Goal: Information Seeking & Learning: Learn about a topic

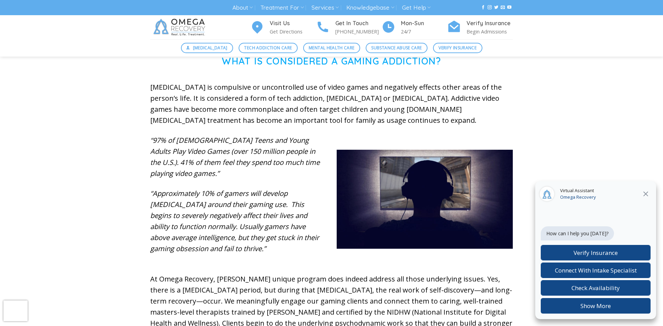
scroll to position [222, 0]
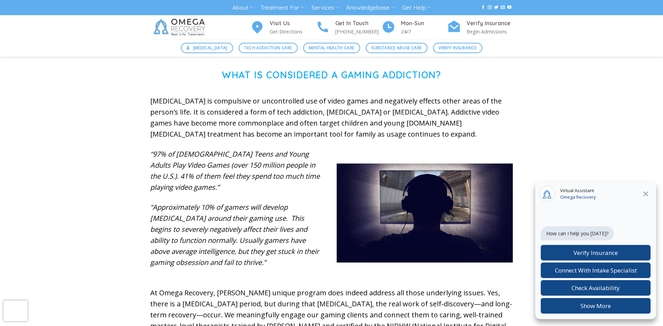
drag, startPoint x: 453, startPoint y: 130, endPoint x: 116, endPoint y: 98, distance: 338.3
click at [116, 98] on div "What is Considered a Gaming Addiction? [MEDICAL_DATA] is compulsive or uncontro…" at bounding box center [331, 221] width 663 height 304
click at [462, 131] on p "[MEDICAL_DATA] is compulsive or uncontrolled use of video games and negatively …" at bounding box center [331, 118] width 362 height 44
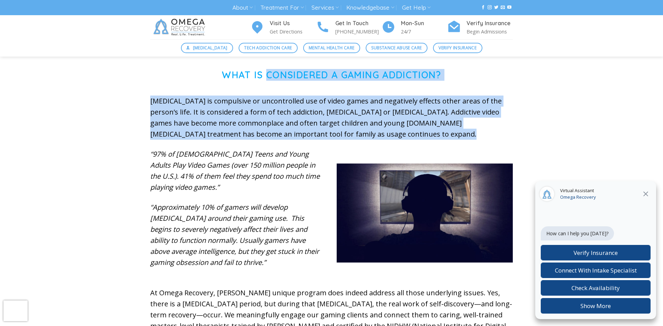
drag, startPoint x: 462, startPoint y: 131, endPoint x: 275, endPoint y: 69, distance: 197.1
click at [275, 69] on div "What is Considered a Gaming Addiction? [MEDICAL_DATA] is compulsive or uncontro…" at bounding box center [331, 211] width 362 height 284
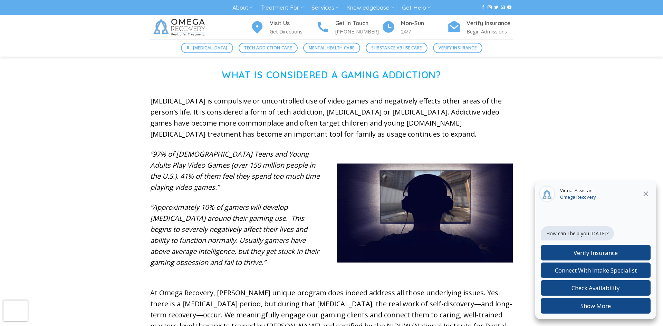
click at [222, 71] on h1 "What is Considered a Gaming Addiction?" at bounding box center [331, 74] width 362 height 11
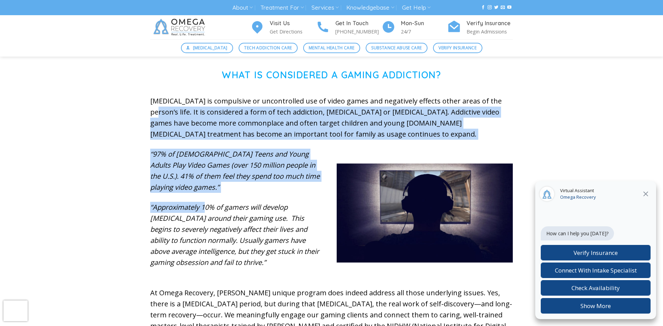
drag, startPoint x: 205, startPoint y: 200, endPoint x: 139, endPoint y: 108, distance: 112.8
click at [139, 108] on div "What is Considered a Gaming Addiction? [MEDICAL_DATA] is compulsive or uncontro…" at bounding box center [331, 221] width 663 height 304
click at [193, 181] on p "“97% of [DEMOGRAPHIC_DATA] Teens and Young Adults Play Video Games (over 150 mi…" at bounding box center [238, 171] width 176 height 44
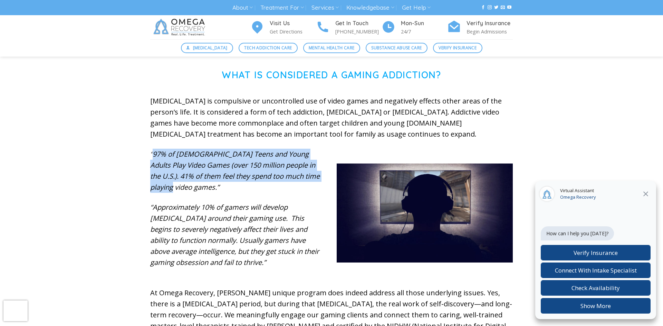
drag, startPoint x: 191, startPoint y: 183, endPoint x: 153, endPoint y: 154, distance: 48.2
click at [153, 154] on p "“97% of [DEMOGRAPHIC_DATA] Teens and Young Adults Play Video Games (over 150 mi…" at bounding box center [238, 171] width 176 height 44
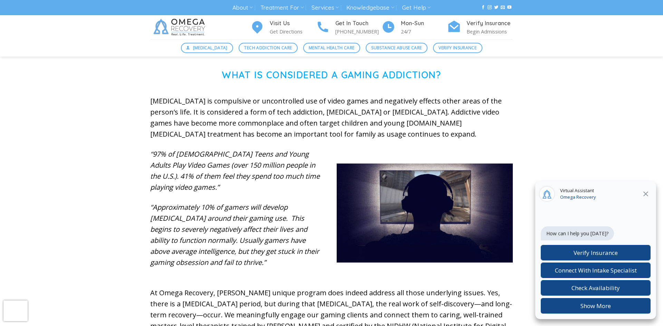
click at [150, 153] on em "“97% of [DEMOGRAPHIC_DATA] Teens and Young Adults Play Video Games (over 150 mi…" at bounding box center [234, 170] width 169 height 42
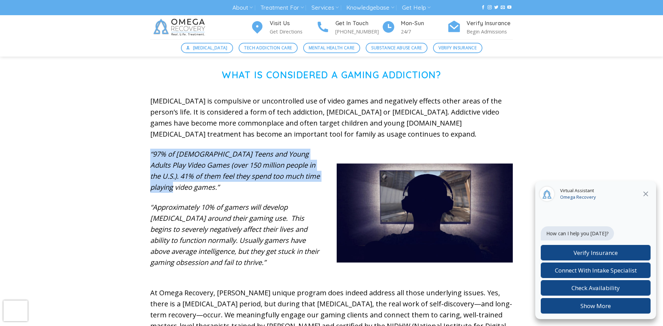
drag, startPoint x: 150, startPoint y: 153, endPoint x: 192, endPoint y: 190, distance: 55.5
click at [192, 190] on p "“97% of [DEMOGRAPHIC_DATA] Teens and Young Adults Play Video Games (over 150 mi…" at bounding box center [238, 171] width 176 height 44
click at [192, 189] on p "“97% of [DEMOGRAPHIC_DATA] Teens and Young Adults Play Video Games (over 150 mi…" at bounding box center [238, 171] width 176 height 44
drag, startPoint x: 192, startPoint y: 189, endPoint x: 153, endPoint y: 151, distance: 55.2
click at [153, 151] on p "“97% of [DEMOGRAPHIC_DATA] Teens and Young Adults Play Video Games (over 150 mi…" at bounding box center [238, 171] width 176 height 44
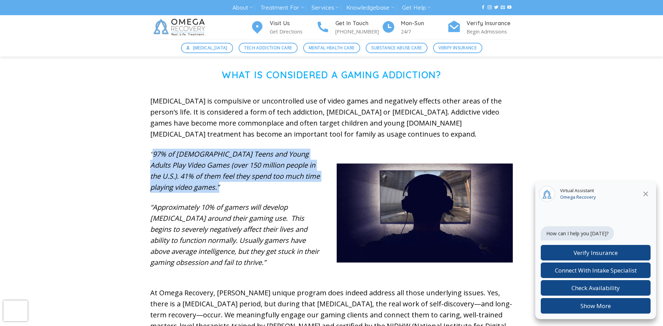
click at [153, 151] on em "“97% of [DEMOGRAPHIC_DATA] Teens and Young Adults Play Video Games (over 150 mi…" at bounding box center [234, 170] width 169 height 42
drag, startPoint x: 149, startPoint y: 154, endPoint x: 224, endPoint y: 188, distance: 82.0
click at [224, 188] on div "“97% of [DEMOGRAPHIC_DATA] Teens and Young Adults Play Video Games (over 150 mi…" at bounding box center [238, 218] width 186 height 139
click at [224, 188] on p "“97% of [DEMOGRAPHIC_DATA] Teens and Young Adults Play Video Games (over 150 mi…" at bounding box center [238, 171] width 176 height 44
drag, startPoint x: 224, startPoint y: 188, endPoint x: 147, endPoint y: 153, distance: 84.3
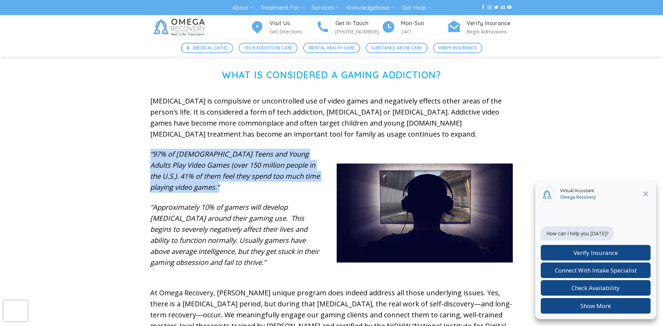
click at [147, 153] on div "“97% of [DEMOGRAPHIC_DATA] Teens and Young Adults Play Video Games (over 150 mi…" at bounding box center [238, 218] width 186 height 139
click at [207, 188] on p "“97% of [DEMOGRAPHIC_DATA] Teens and Young Adults Play Video Games (over 150 mi…" at bounding box center [238, 171] width 176 height 44
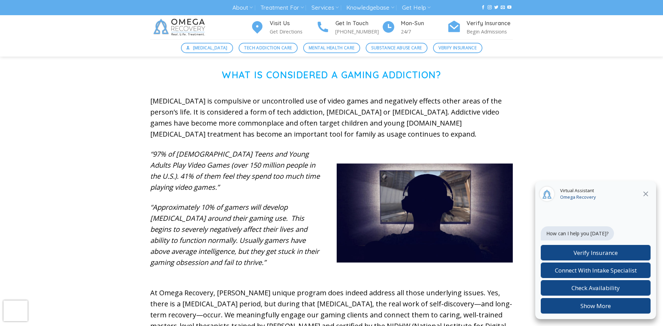
click at [207, 188] on p "“97% of [DEMOGRAPHIC_DATA] Teens and Young Adults Play Video Games (over 150 mi…" at bounding box center [238, 171] width 176 height 44
click at [208, 190] on p "“97% of [DEMOGRAPHIC_DATA] Teens and Young Adults Play Video Games (over 150 mi…" at bounding box center [238, 171] width 176 height 44
click at [208, 187] on p "“97% of [DEMOGRAPHIC_DATA] Teens and Young Adults Play Video Games (over 150 mi…" at bounding box center [238, 171] width 176 height 44
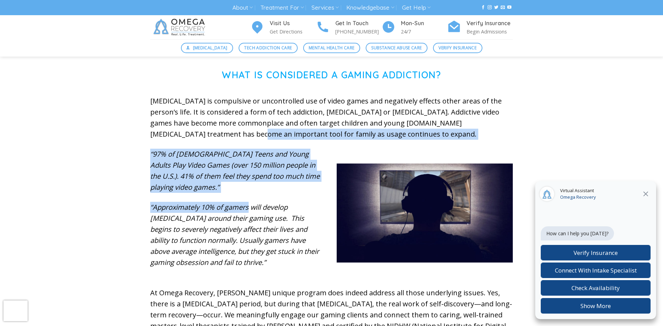
drag, startPoint x: 247, startPoint y: 194, endPoint x: 159, endPoint y: 132, distance: 108.3
click at [159, 132] on div "What is Considered a Gaming Addiction? [MEDICAL_DATA] is compulsive or uncontro…" at bounding box center [331, 211] width 362 height 284
click at [192, 193] on div "“97% of [DEMOGRAPHIC_DATA] Teens and Young Adults Play Video Games (over 150 mi…" at bounding box center [238, 208] width 176 height 119
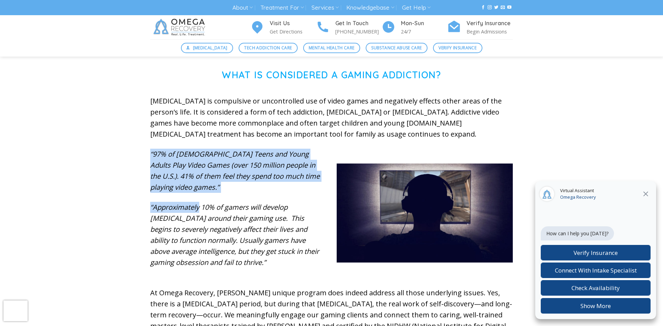
drag, startPoint x: 192, startPoint y: 193, endPoint x: 146, endPoint y: 151, distance: 62.5
click at [146, 151] on div "“97% of [DEMOGRAPHIC_DATA] Teens and Young Adults Play Video Games (over 150 mi…" at bounding box center [238, 218] width 186 height 139
click at [186, 186] on p "“97% of [DEMOGRAPHIC_DATA] Teens and Young Adults Play Video Games (over 150 mi…" at bounding box center [238, 171] width 176 height 44
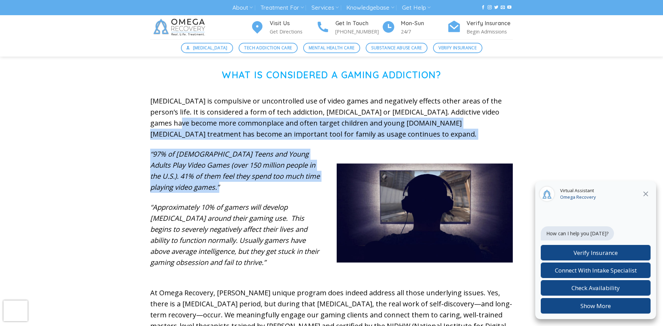
drag, startPoint x: 186, startPoint y: 186, endPoint x: 107, endPoint y: 122, distance: 101.8
click at [107, 122] on div "What is Considered a Gaming Addiction? [MEDICAL_DATA] is compulsive or uncontro…" at bounding box center [331, 221] width 663 height 304
click at [155, 168] on em "“97% of [DEMOGRAPHIC_DATA] Teens and Young Adults Play Video Games (over 150 mi…" at bounding box center [234, 170] width 169 height 42
drag, startPoint x: 150, startPoint y: 209, endPoint x: 270, endPoint y: 266, distance: 132.6
click at [270, 266] on p "“Approximately 10% of gamers will develop [MEDICAL_DATA] around their gaming us…" at bounding box center [238, 235] width 176 height 66
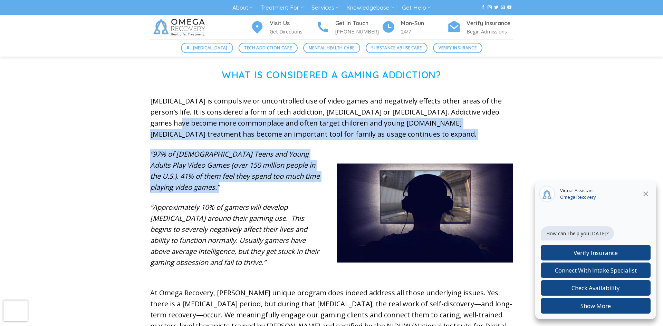
click at [270, 266] on p "“Approximately 10% of gamers will develop [MEDICAL_DATA] around their gaming us…" at bounding box center [238, 235] width 176 height 66
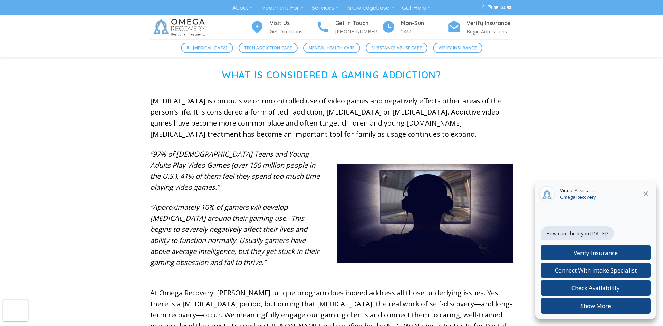
click at [271, 262] on p "“Approximately 10% of gamers will develop [MEDICAL_DATA] around their gaming us…" at bounding box center [238, 235] width 176 height 66
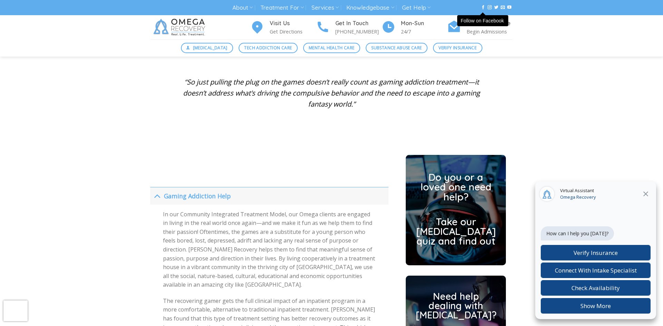
scroll to position [1554, 0]
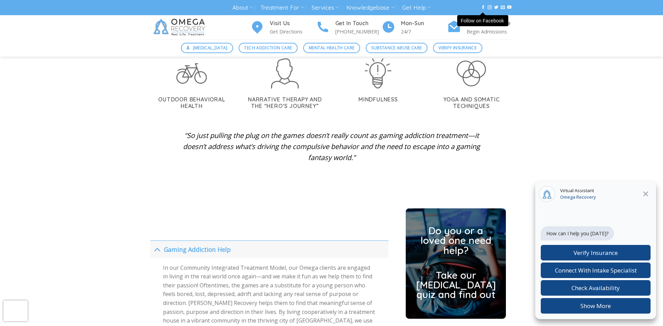
click at [238, 241] on link "Gaming Addiction Help" at bounding box center [269, 249] width 238 height 17
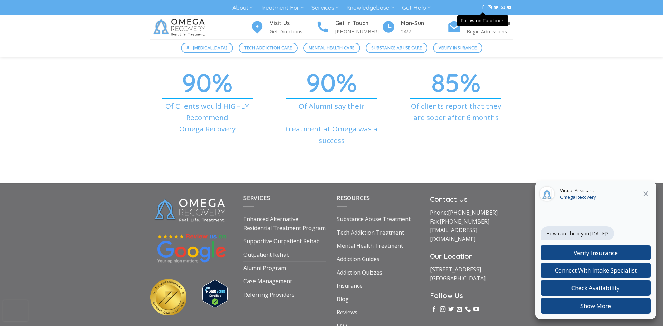
scroll to position [2520, 0]
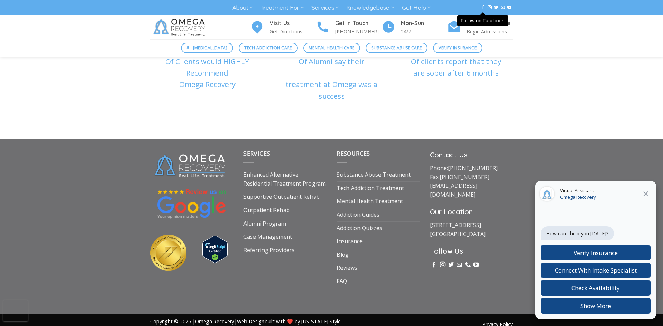
click at [268, 139] on div "Services Enhanced Alternative Residential Treatment Program Supportive Outpatie…" at bounding box center [331, 226] width 663 height 175
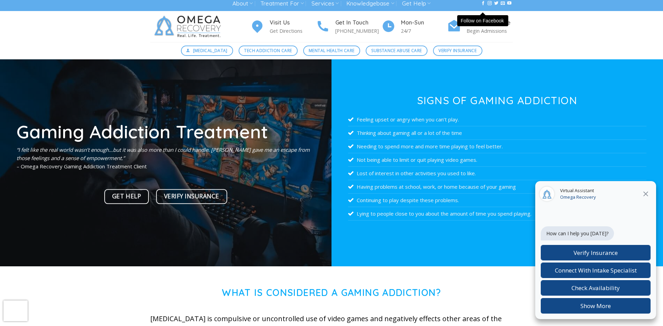
scroll to position [2, 0]
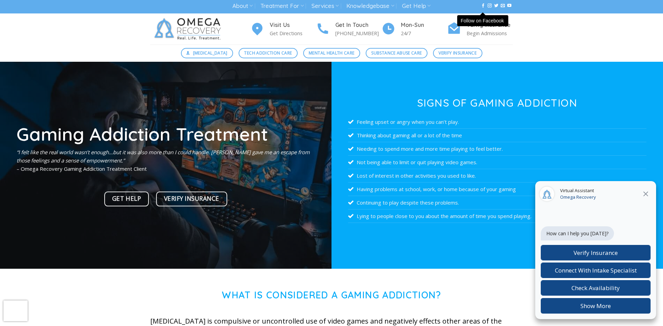
click at [268, 129] on h1 "Gaming Addiction Treatment" at bounding box center [166, 134] width 298 height 18
click at [577, 48] on div "[MEDICAL_DATA] Tech Addiction Care Mental Health Care Substance Abuse Care Veri…" at bounding box center [331, 53] width 663 height 17
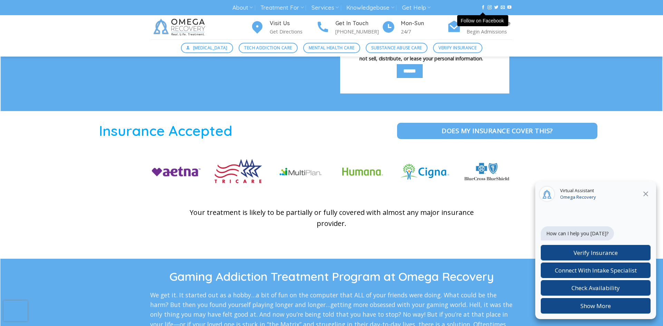
scroll to position [0, 0]
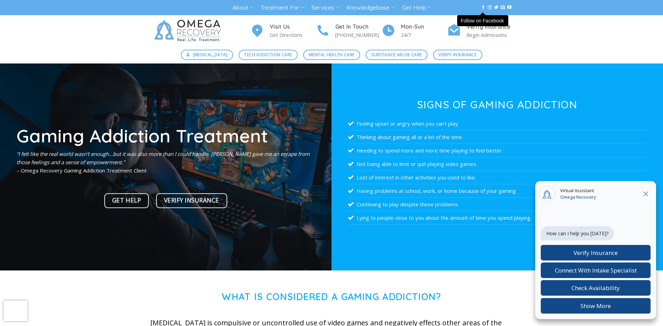
click at [454, 167] on li "Not being able to limit or quit playing video games." at bounding box center [497, 163] width 298 height 13
